Goal: Transaction & Acquisition: Purchase product/service

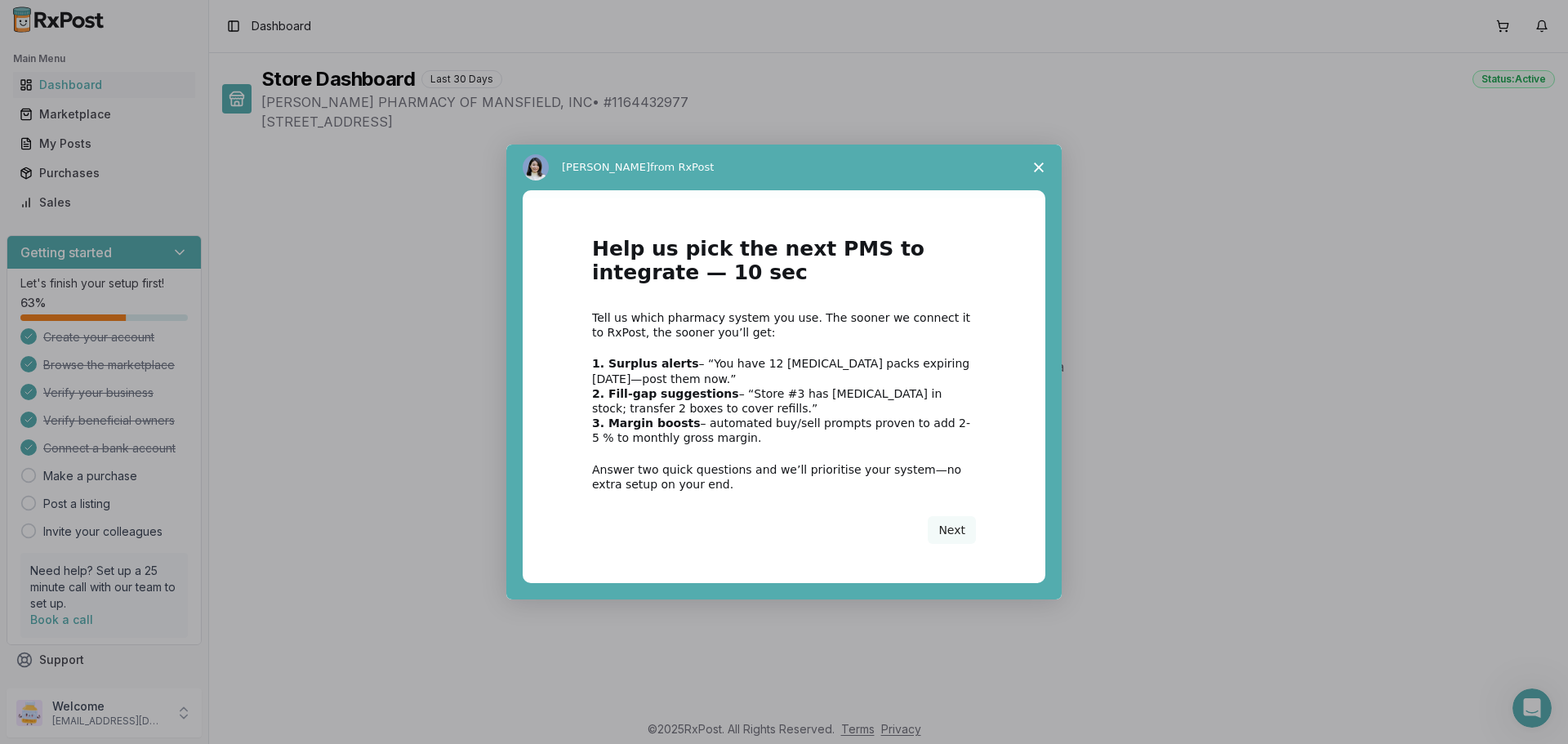
click at [1040, 164] on icon "Close survey" at bounding box center [1039, 167] width 10 height 10
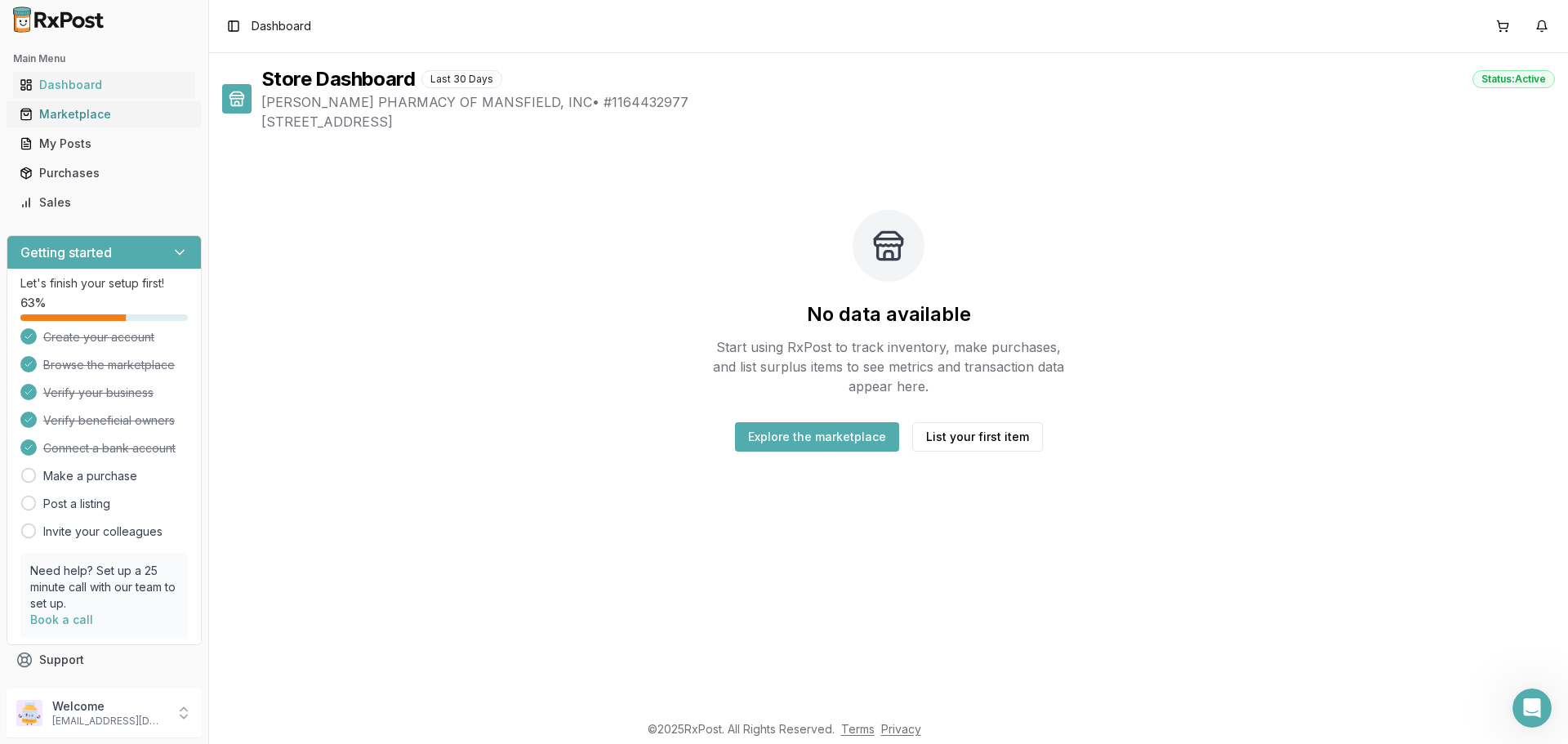
click at [73, 114] on div "Marketplace" at bounding box center [104, 115] width 169 height 17
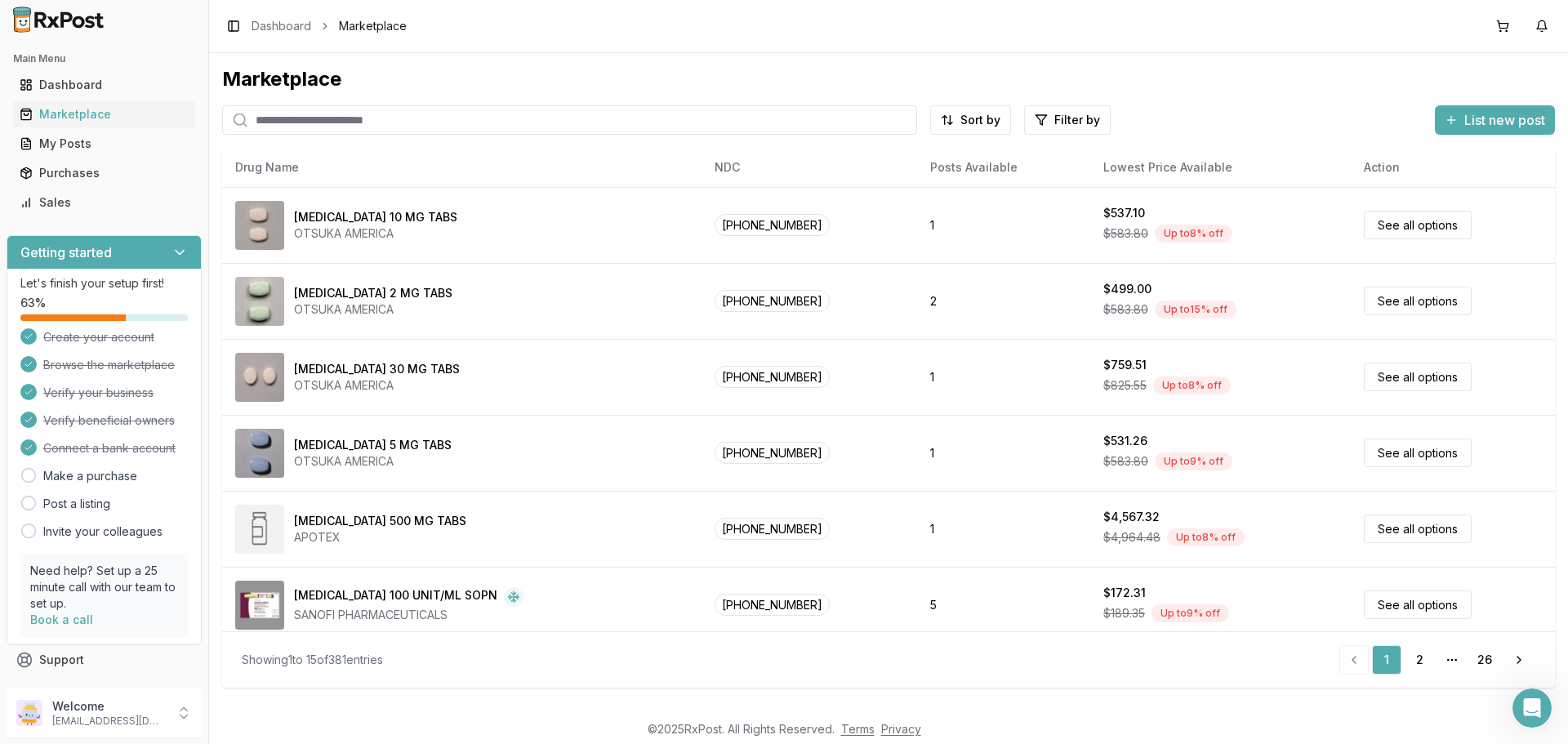
click at [463, 114] on input "search" at bounding box center [570, 120] width 695 height 29
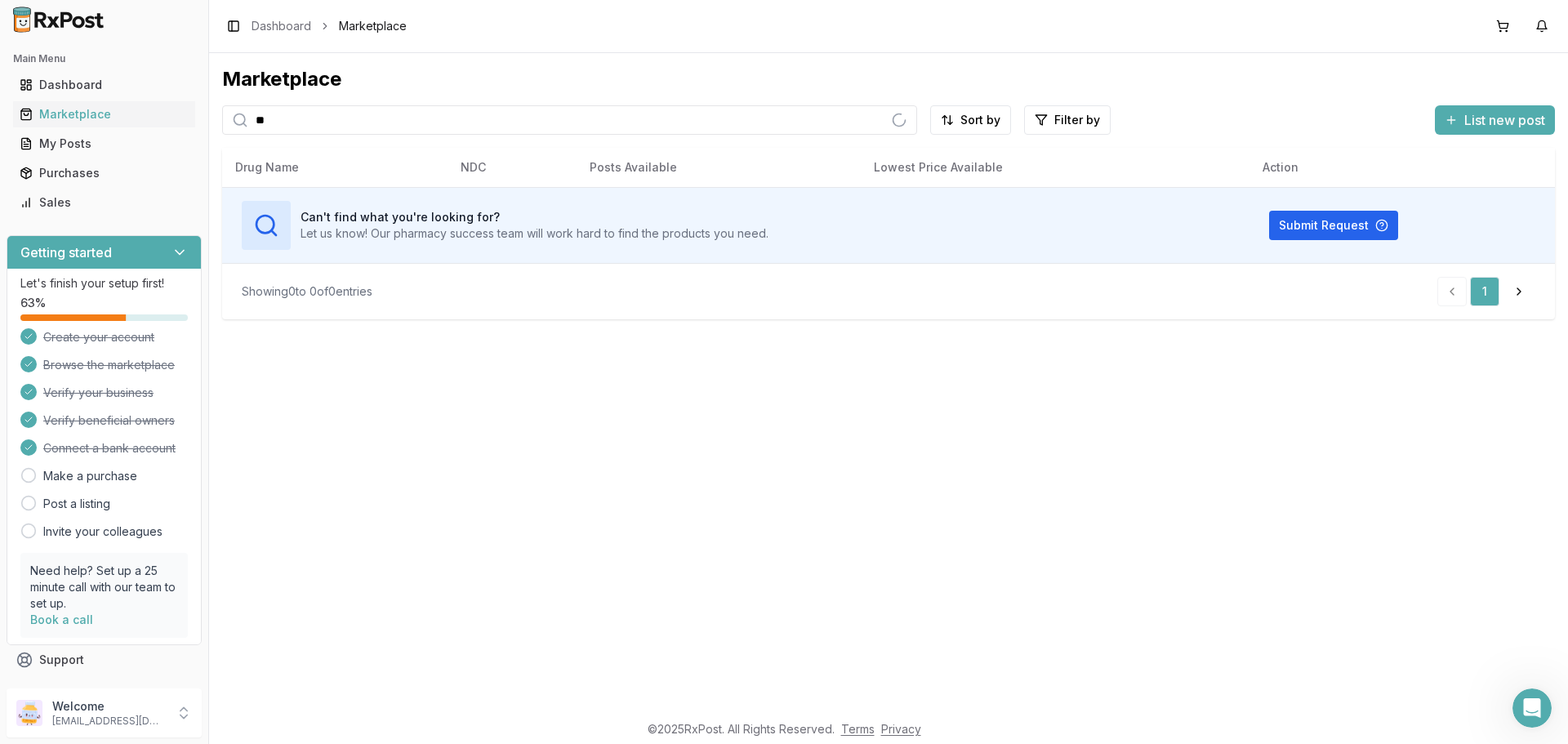
type input "*"
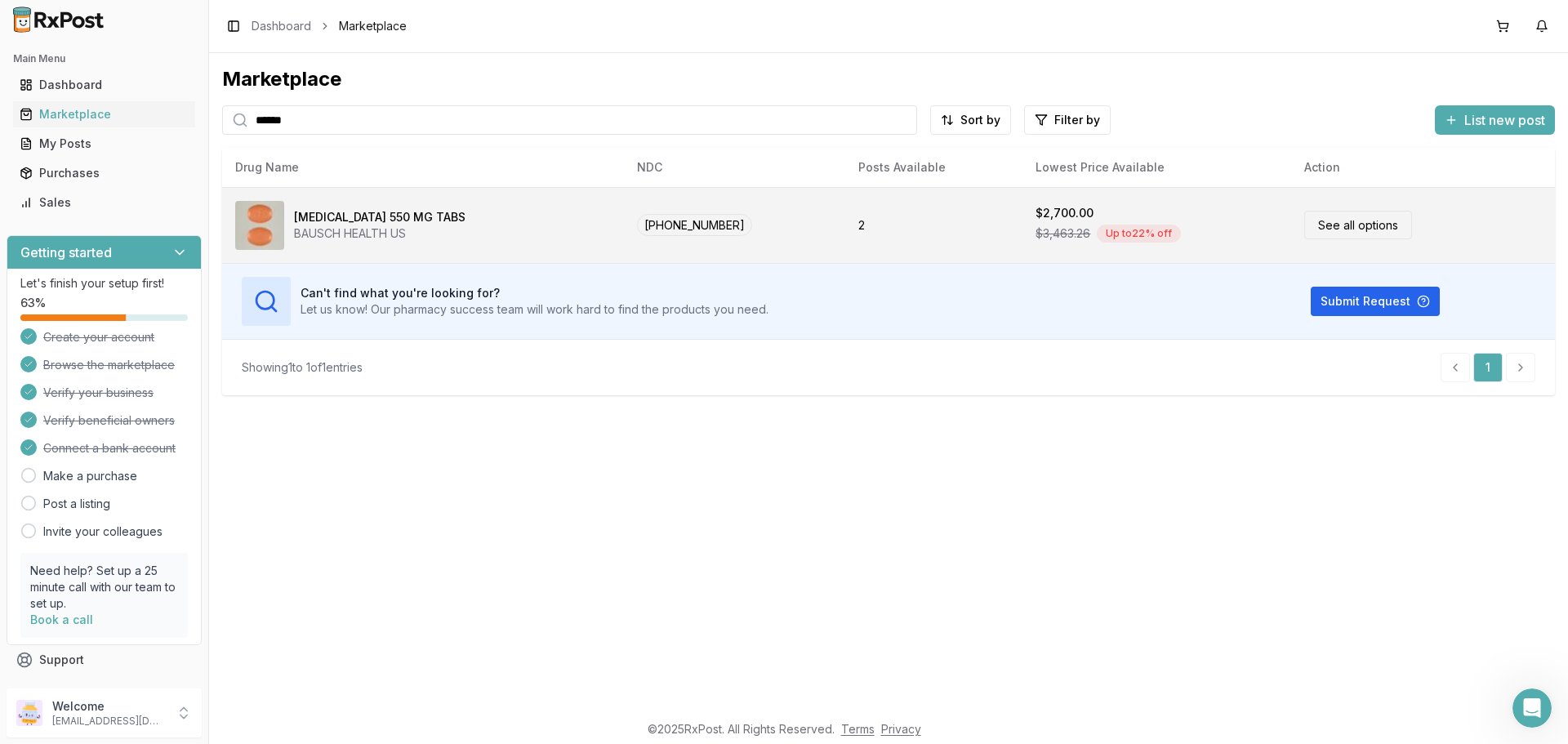
type input "******"
click at [1333, 223] on link "See all options" at bounding box center [1358, 225] width 108 height 28
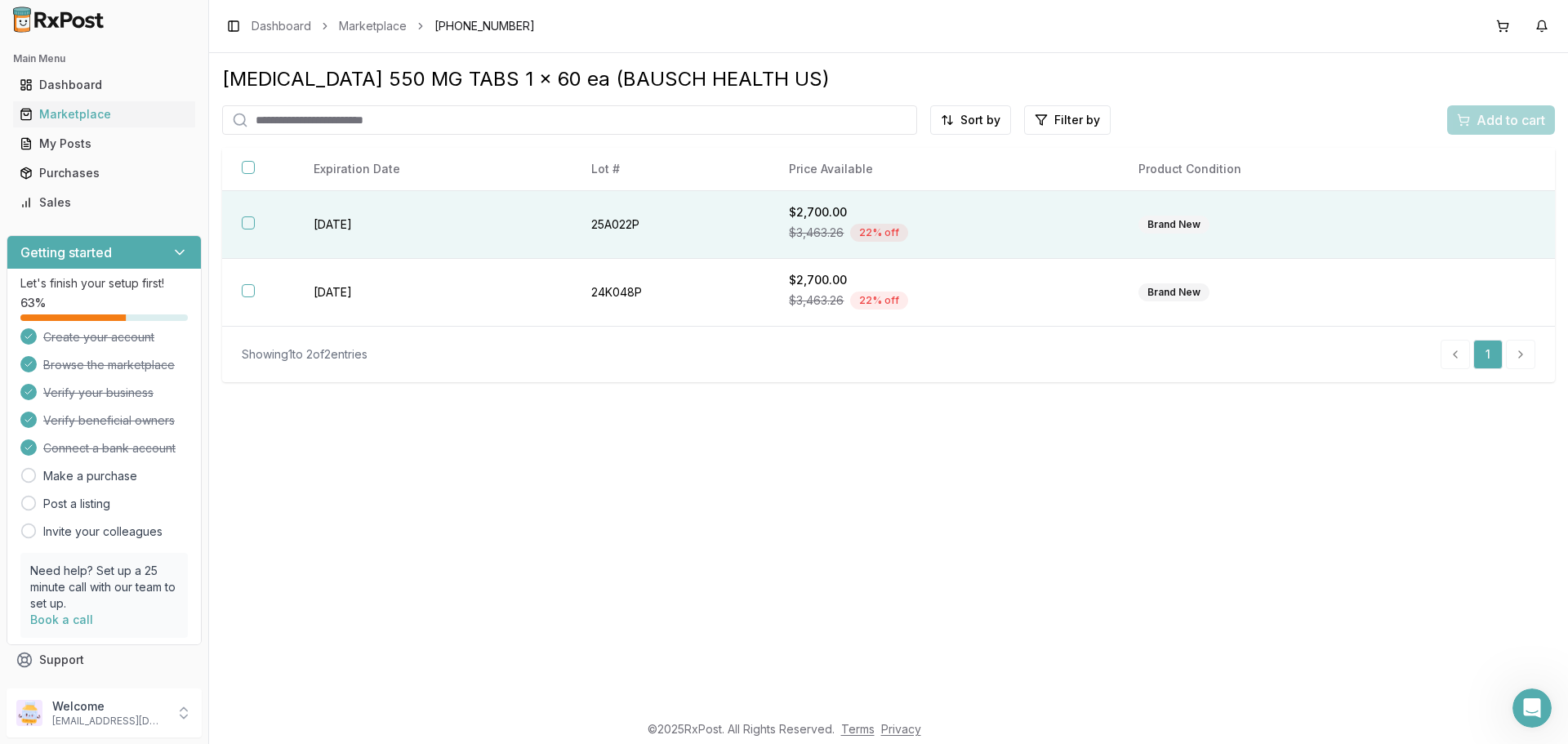
click at [1080, 226] on div "$3,463.26 22 % off" at bounding box center [943, 232] width 310 height 24
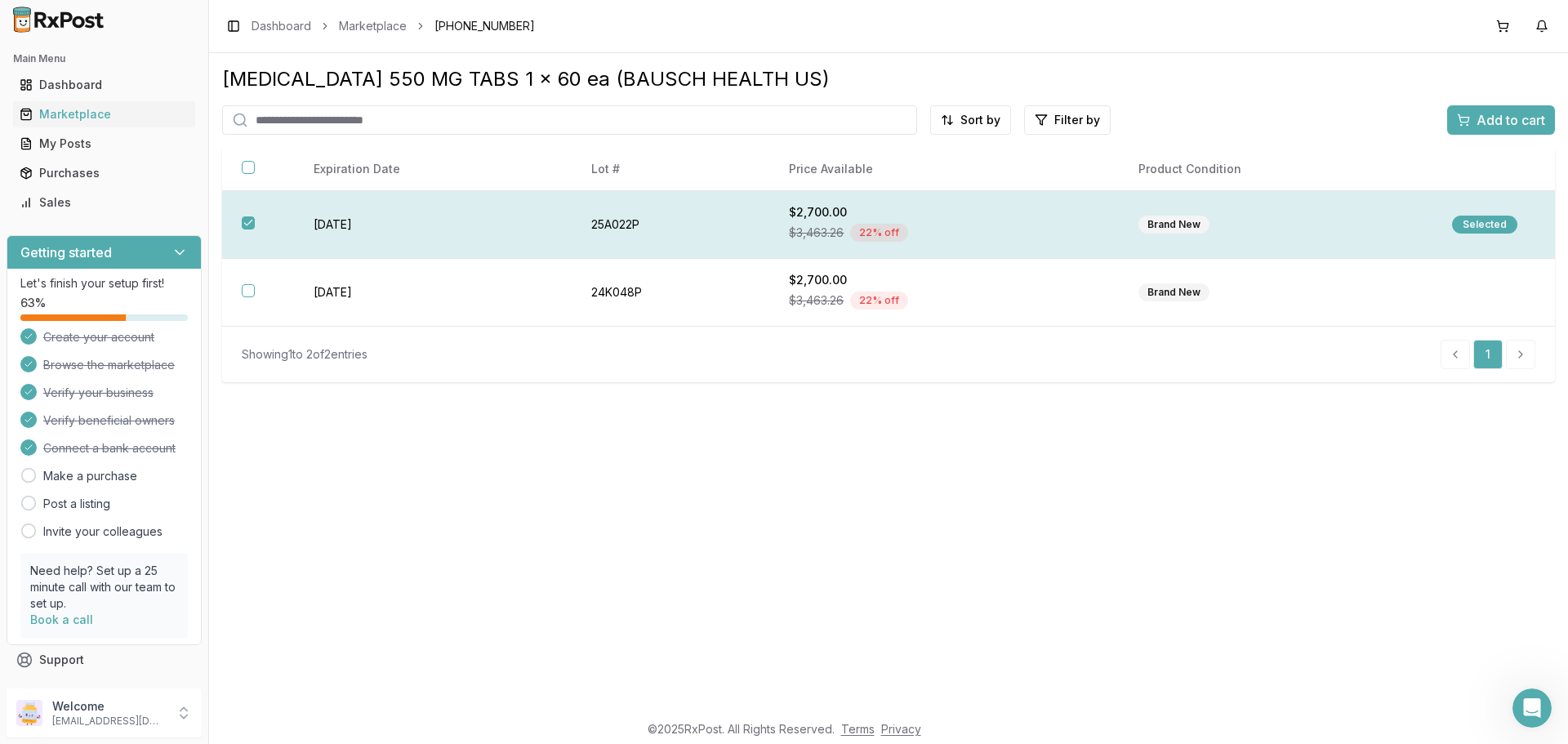
click at [247, 217] on button "button" at bounding box center [249, 223] width 13 height 13
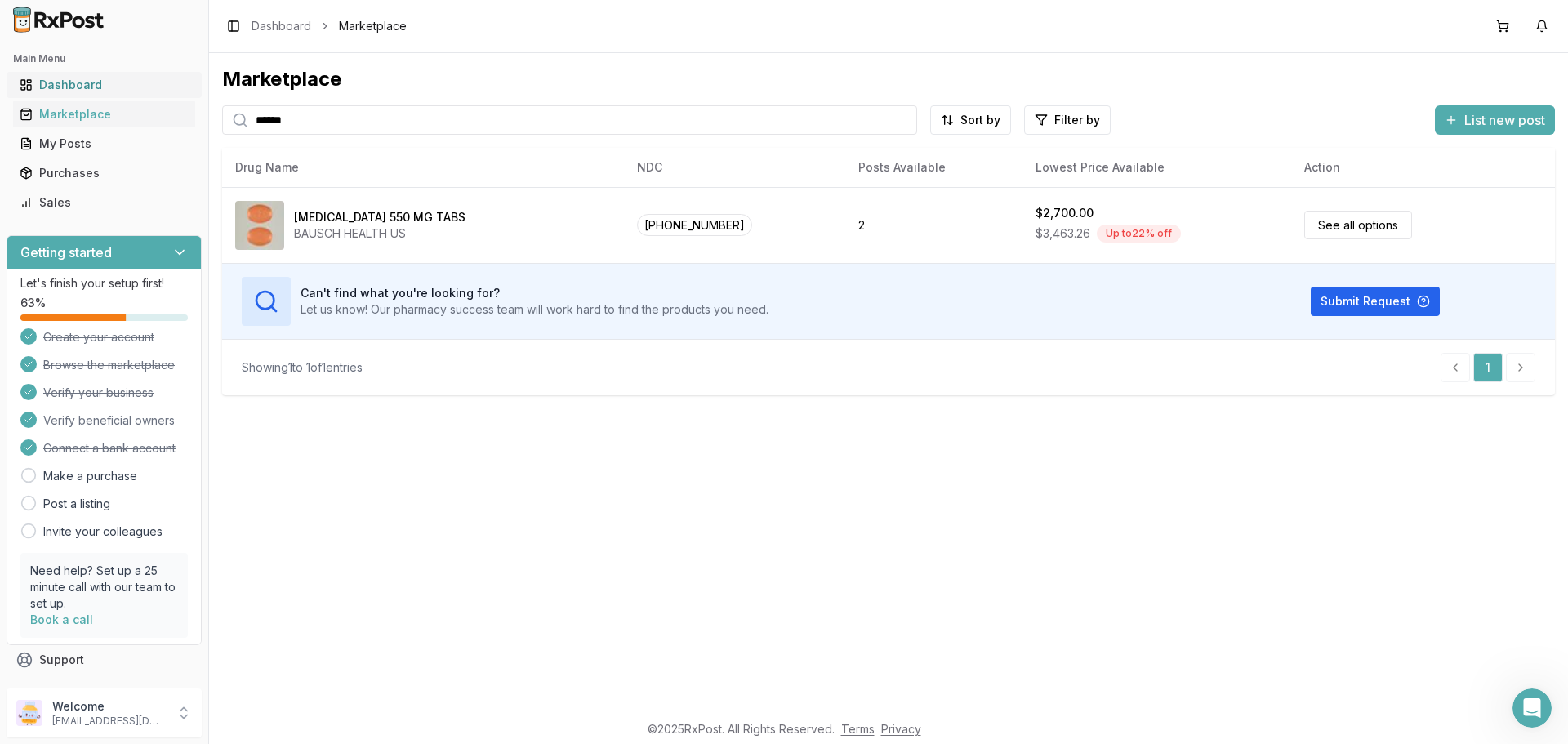
drag, startPoint x: 304, startPoint y: 129, endPoint x: 162, endPoint y: 87, distance: 148.1
click at [162, 87] on div "Main Menu Dashboard Marketplace My Posts Purchases Sales Getting started Let's …" at bounding box center [784, 372] width 1568 height 744
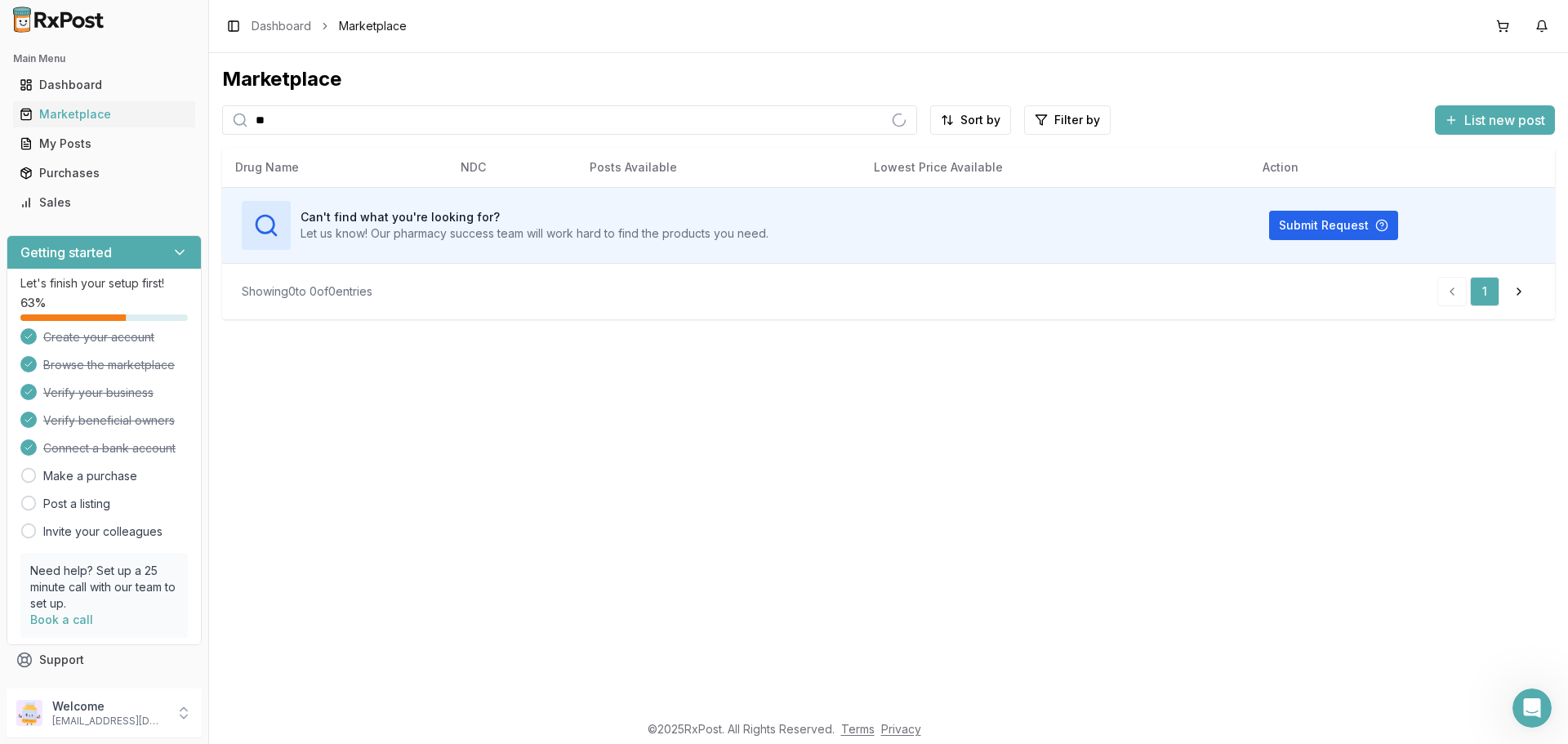
type input "*"
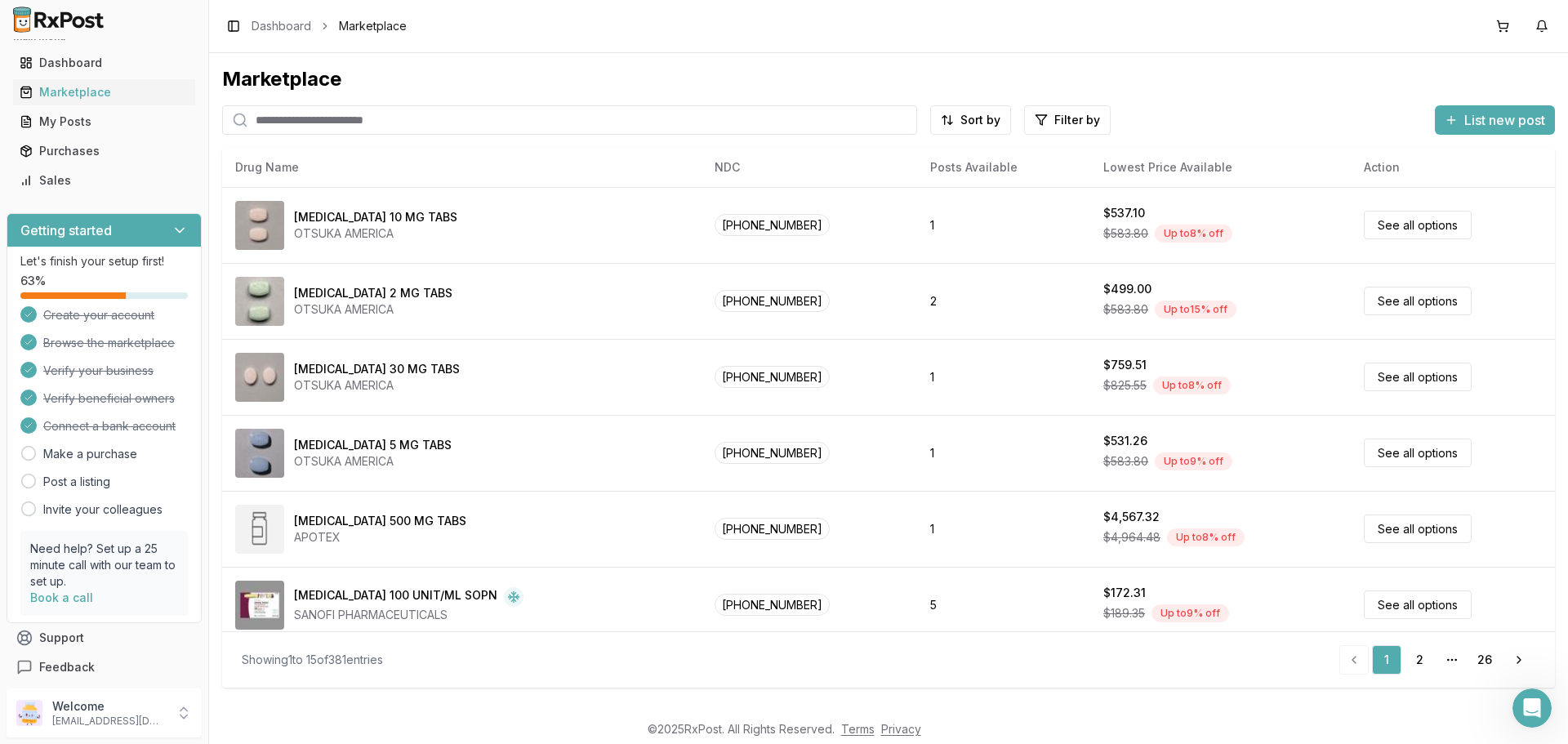
scroll to position [28, 0]
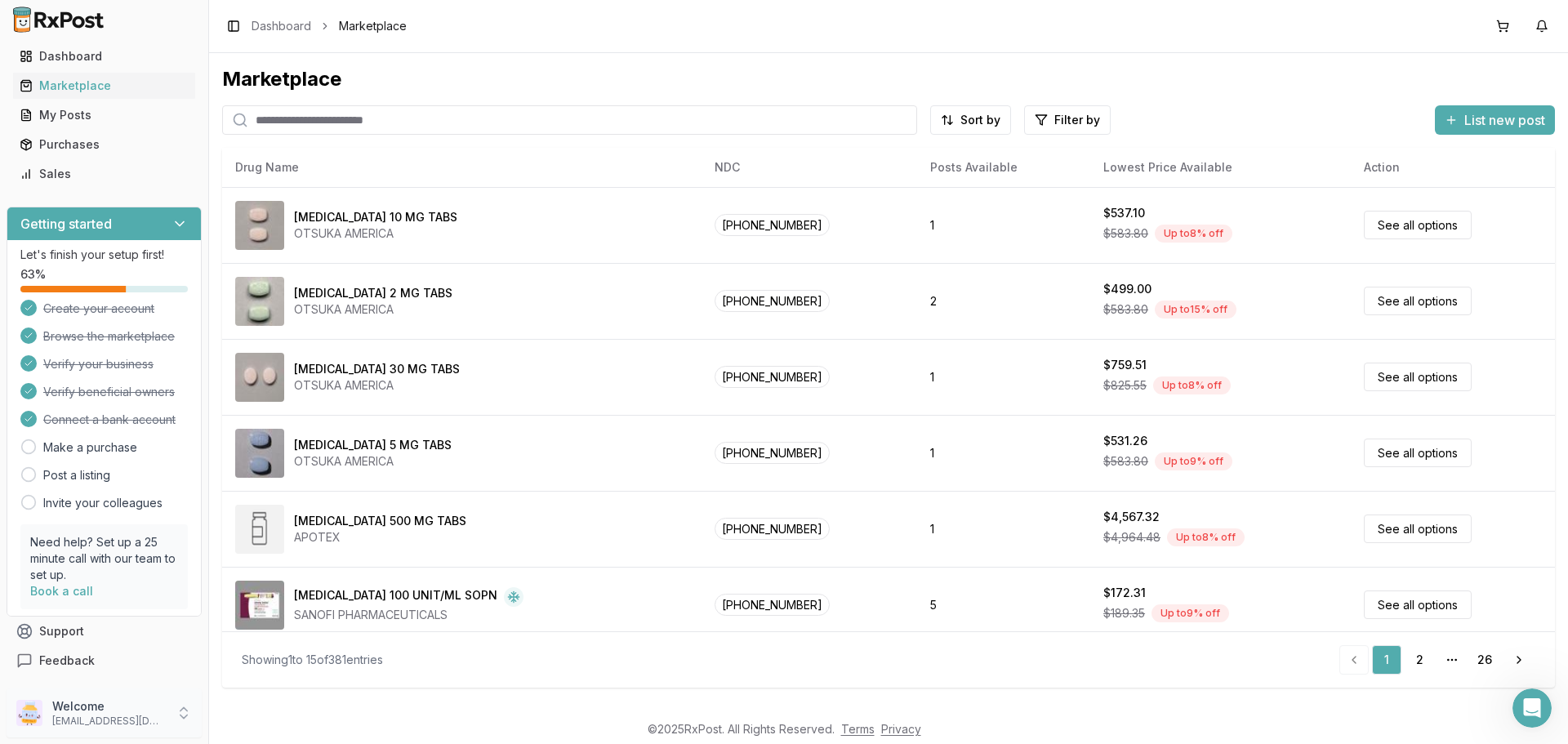
click at [161, 715] on p "[EMAIL_ADDRESS][DOMAIN_NAME]" at bounding box center [109, 722] width 113 height 13
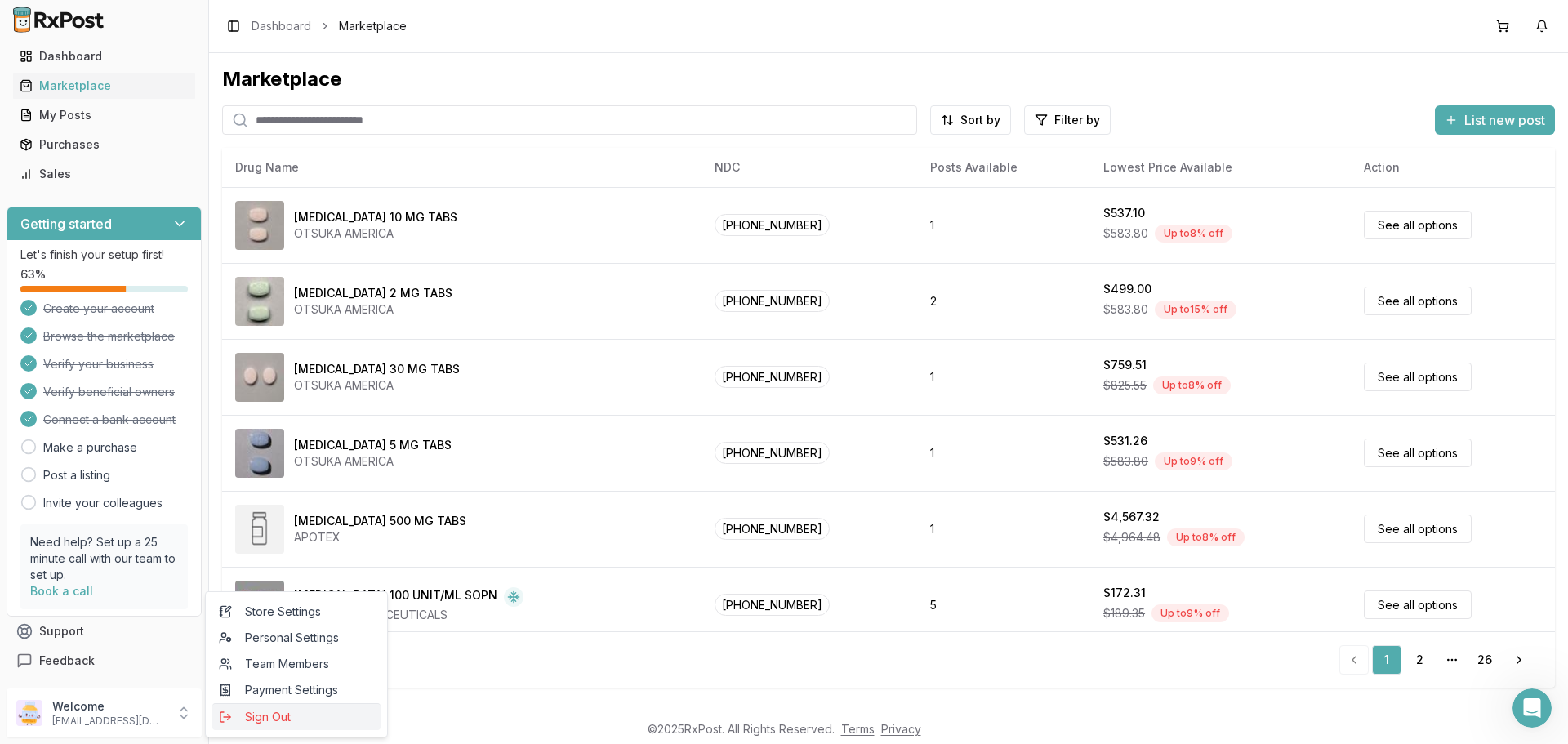
click at [269, 717] on span "Sign Out" at bounding box center [296, 717] width 156 height 17
